Goal: Information Seeking & Learning: Learn about a topic

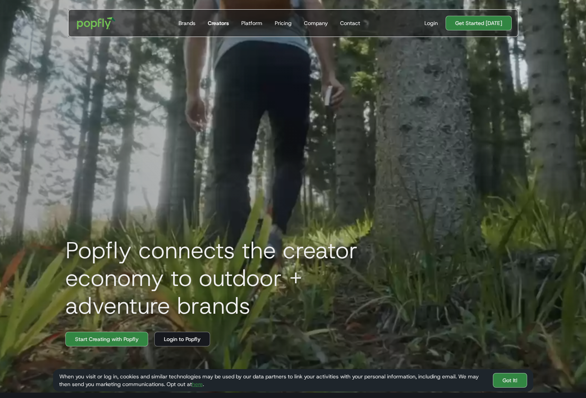
click at [218, 23] on div "Creators" at bounding box center [218, 23] width 21 height 8
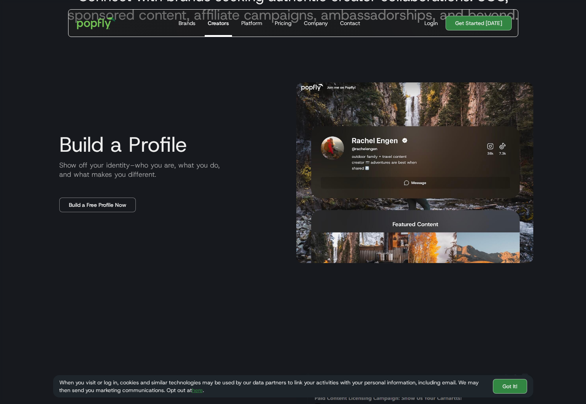
scroll to position [354, 0]
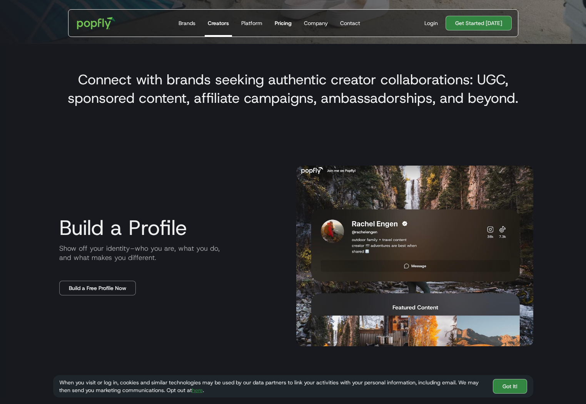
click at [281, 25] on div "Pricing" at bounding box center [283, 23] width 17 height 8
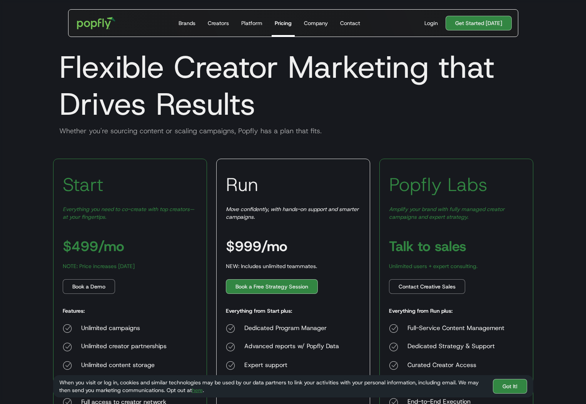
click at [134, 129] on div "Whether you're sourcing content or scaling campaigns, Popfly has a plan that fi…" at bounding box center [293, 130] width 480 height 9
click at [171, 107] on h1 "Flexible Creator Marketing that Drives Results" at bounding box center [293, 85] width 480 height 74
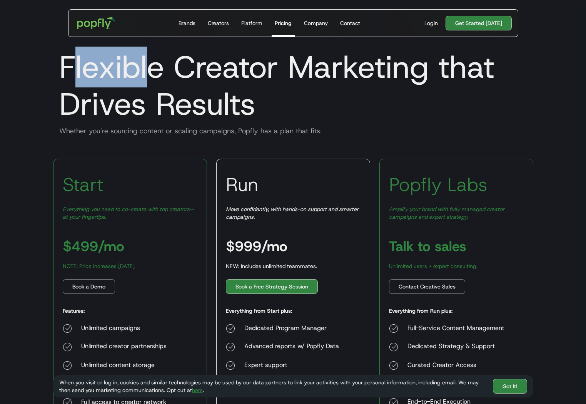
drag, startPoint x: 77, startPoint y: 62, endPoint x: 153, endPoint y: 79, distance: 78.4
click at [153, 79] on h1 "Flexible Creator Marketing that Drives Results" at bounding box center [293, 85] width 480 height 74
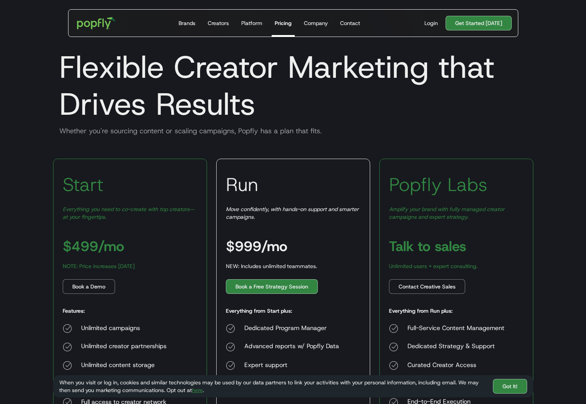
click at [158, 76] on h1 "Flexible Creator Marketing that Drives Results" at bounding box center [293, 85] width 480 height 74
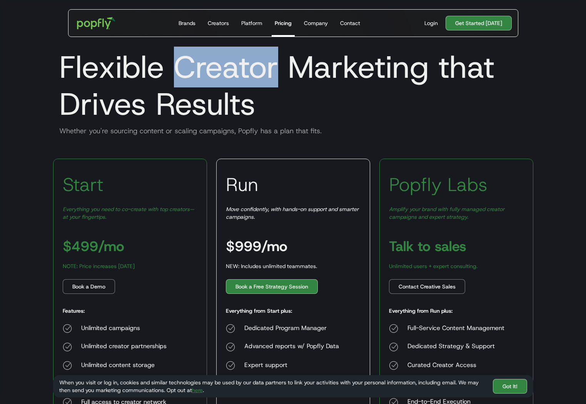
drag, startPoint x: 175, startPoint y: 65, endPoint x: 278, endPoint y: 70, distance: 102.8
click at [278, 70] on h1 "Flexible Creator Marketing that Drives Results" at bounding box center [293, 85] width 480 height 74
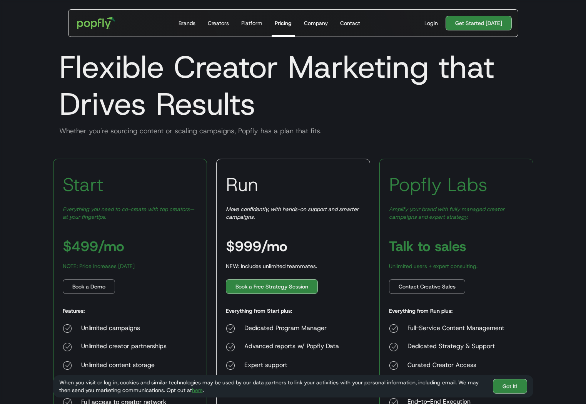
click at [153, 62] on h1 "Flexible Creator Marketing that Drives Results" at bounding box center [293, 85] width 480 height 74
click at [225, 27] on link "Creators" at bounding box center [218, 23] width 27 height 27
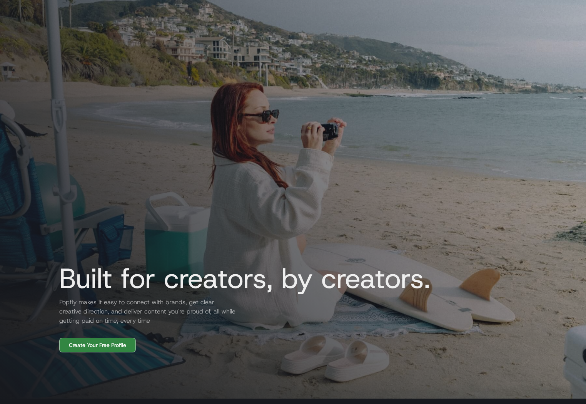
click at [252, 24] on link "Platform" at bounding box center [251, 13] width 27 height 27
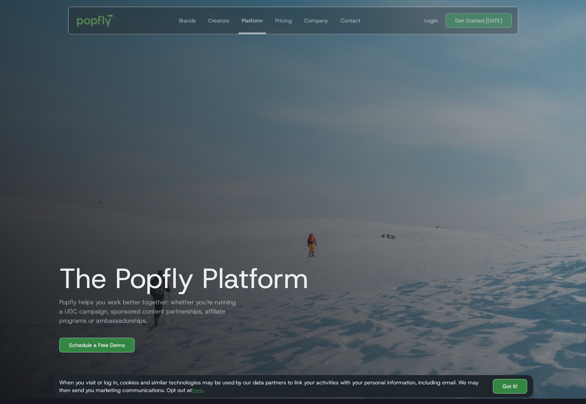
click at [250, 22] on div "Platform" at bounding box center [251, 21] width 21 height 8
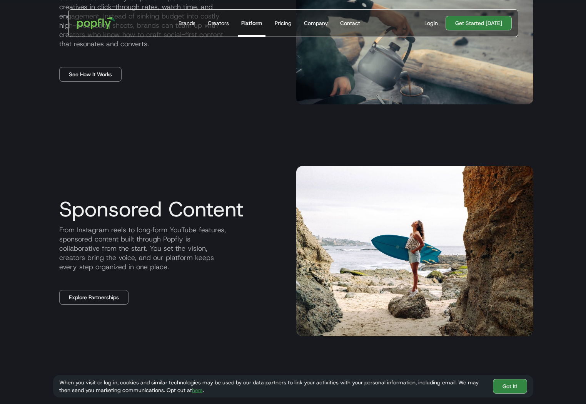
scroll to position [404, 0]
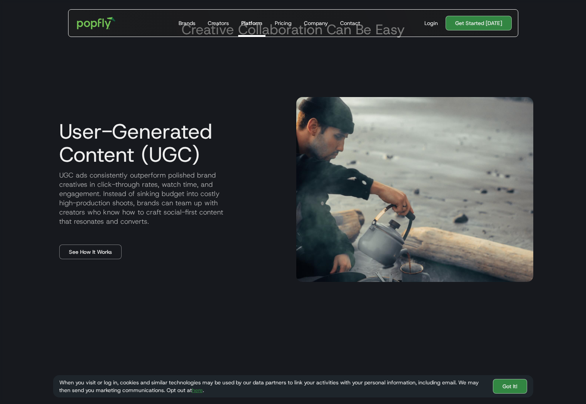
click at [183, 92] on div "User-Generated Content (UGC) UGC ads consistently outperform polished brand cre…" at bounding box center [293, 189] width 480 height 246
